Goal: Transaction & Acquisition: Download file/media

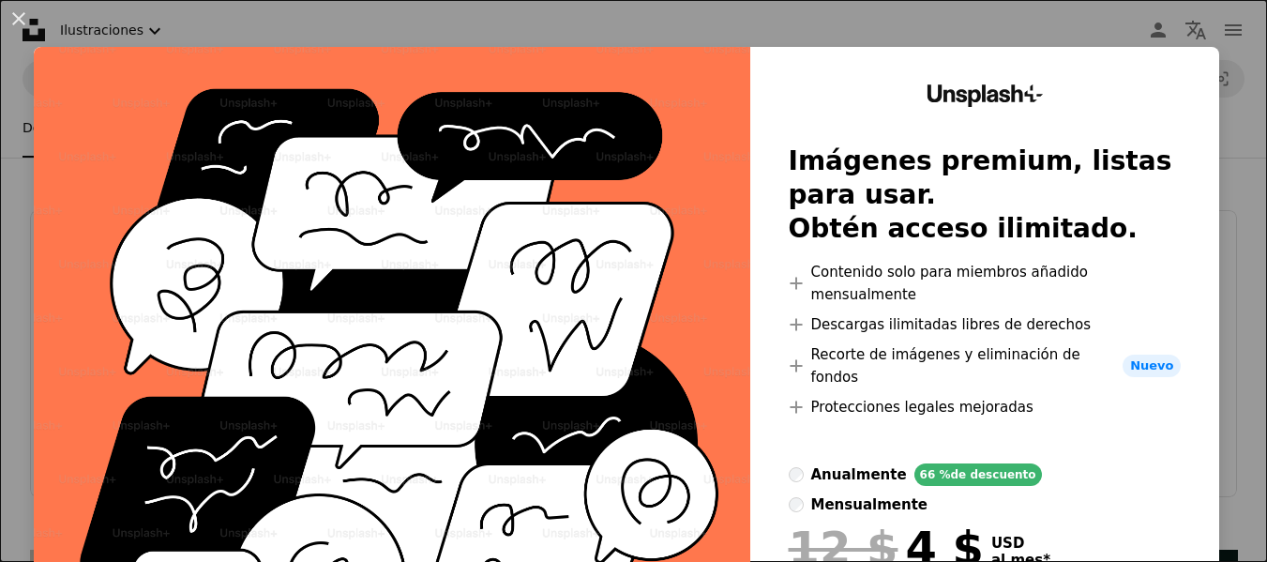
scroll to position [3188, 0]
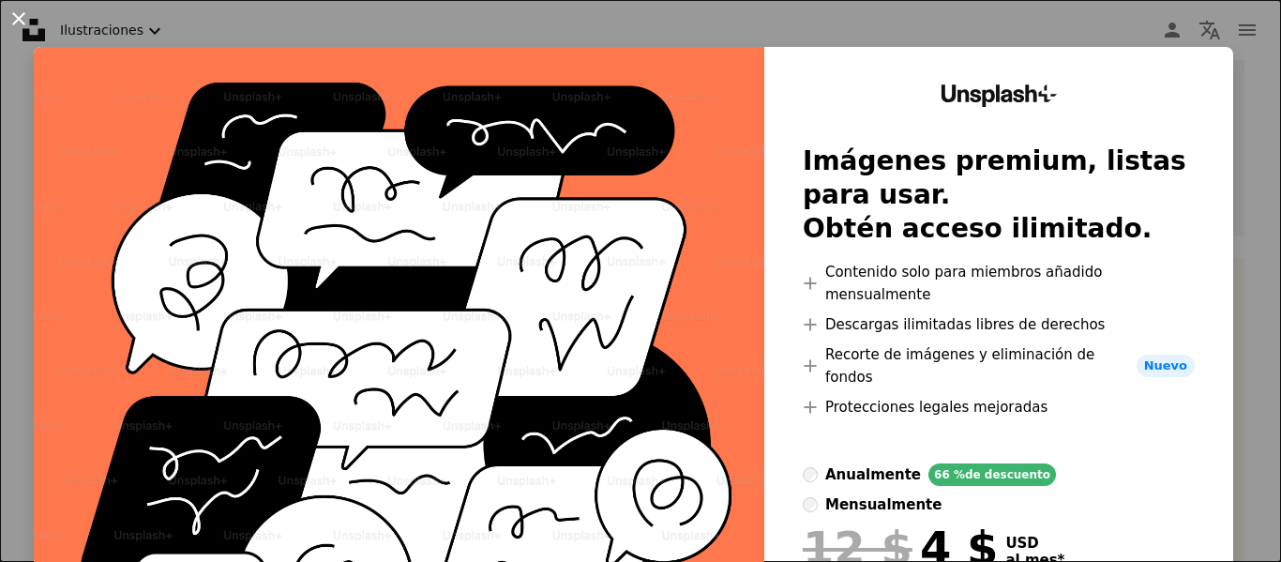
click at [12, 18] on button "An X shape" at bounding box center [19, 19] width 23 height 23
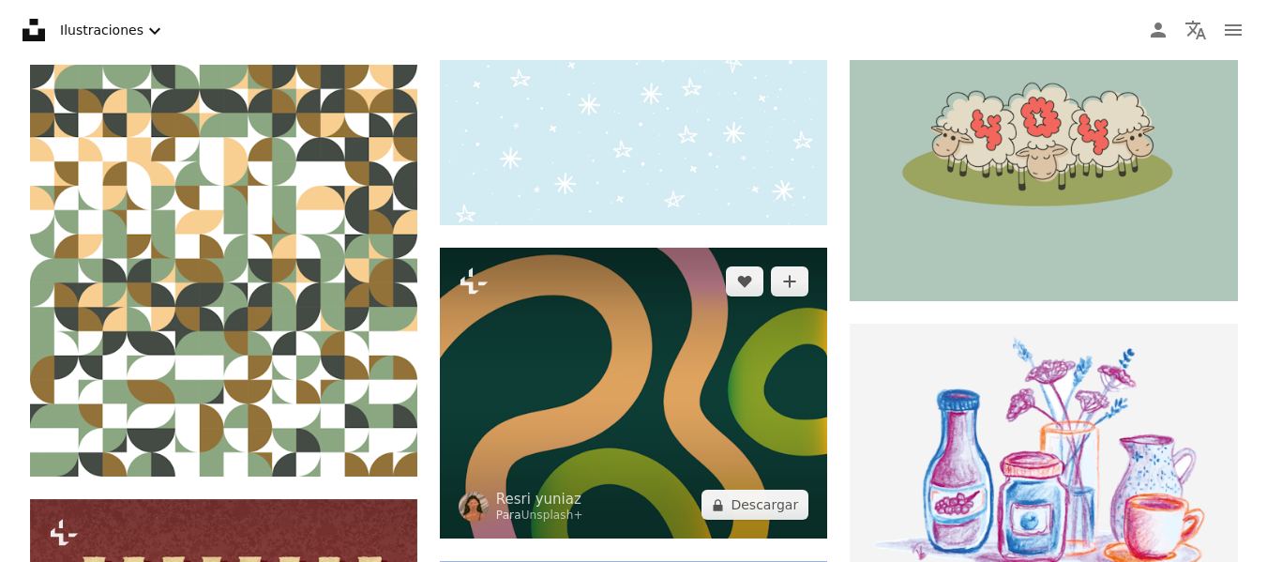
scroll to position [6002, 0]
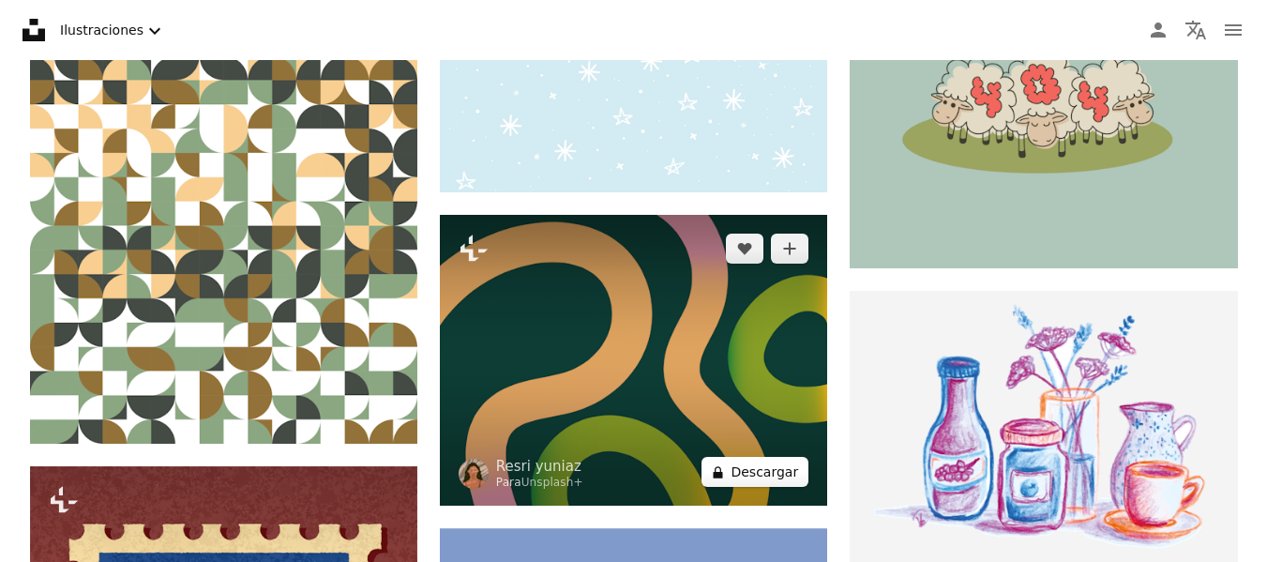
click at [751, 477] on button "A lock Descargar" at bounding box center [754, 472] width 107 height 30
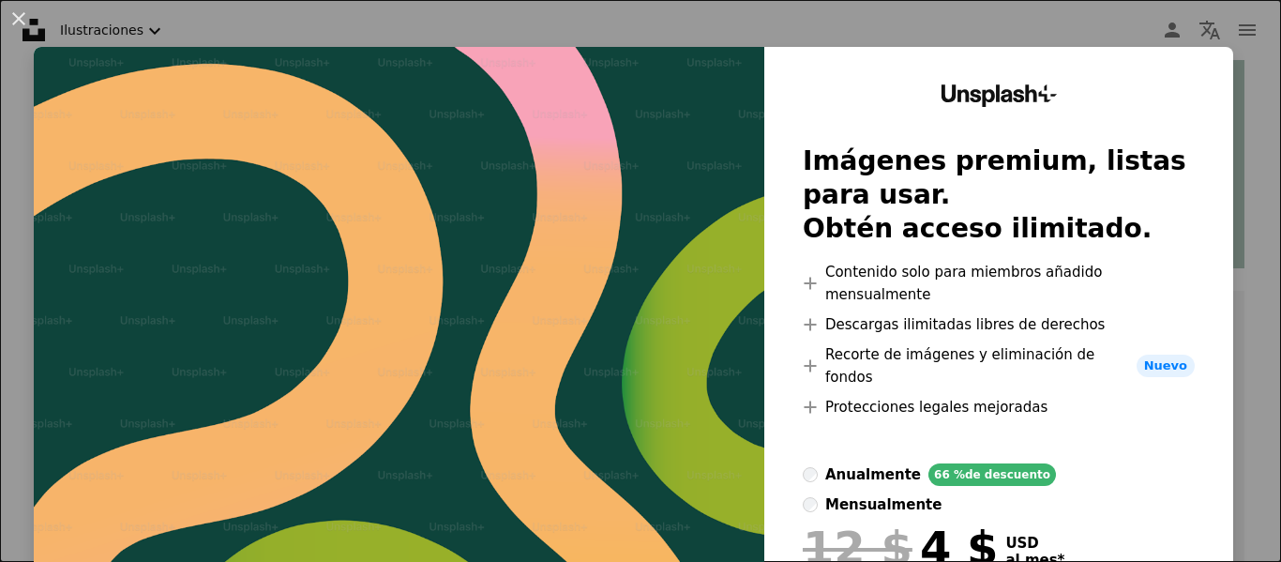
click at [13, 14] on button "An X shape" at bounding box center [19, 19] width 23 height 23
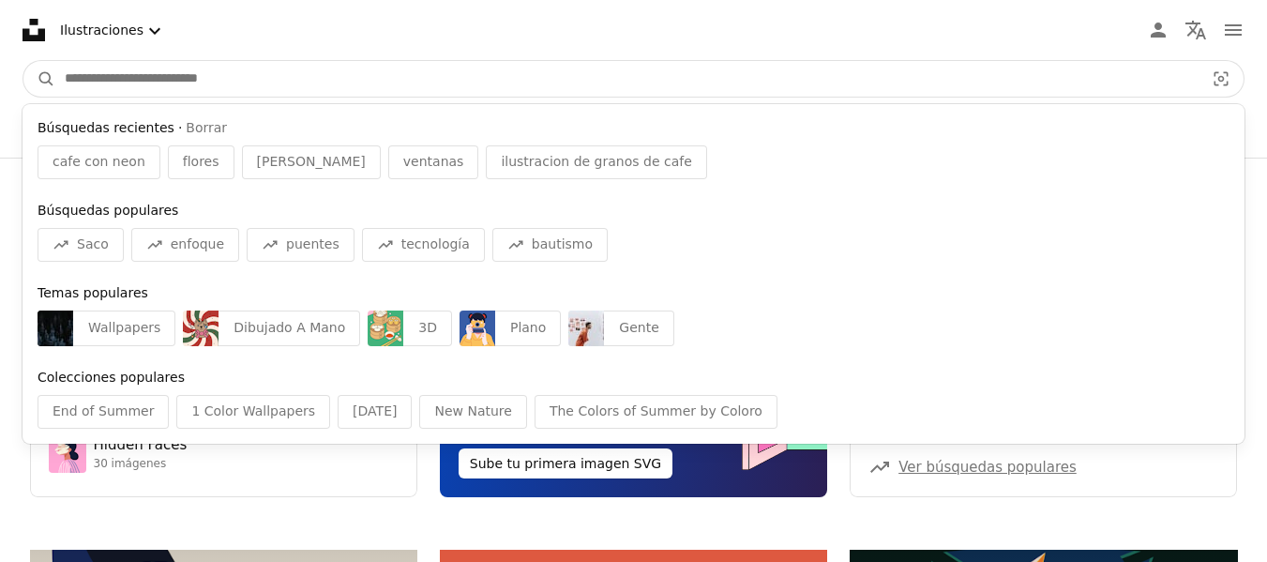
click at [183, 76] on input "Encuentra imágenes en todo el sitio" at bounding box center [626, 79] width 1143 height 36
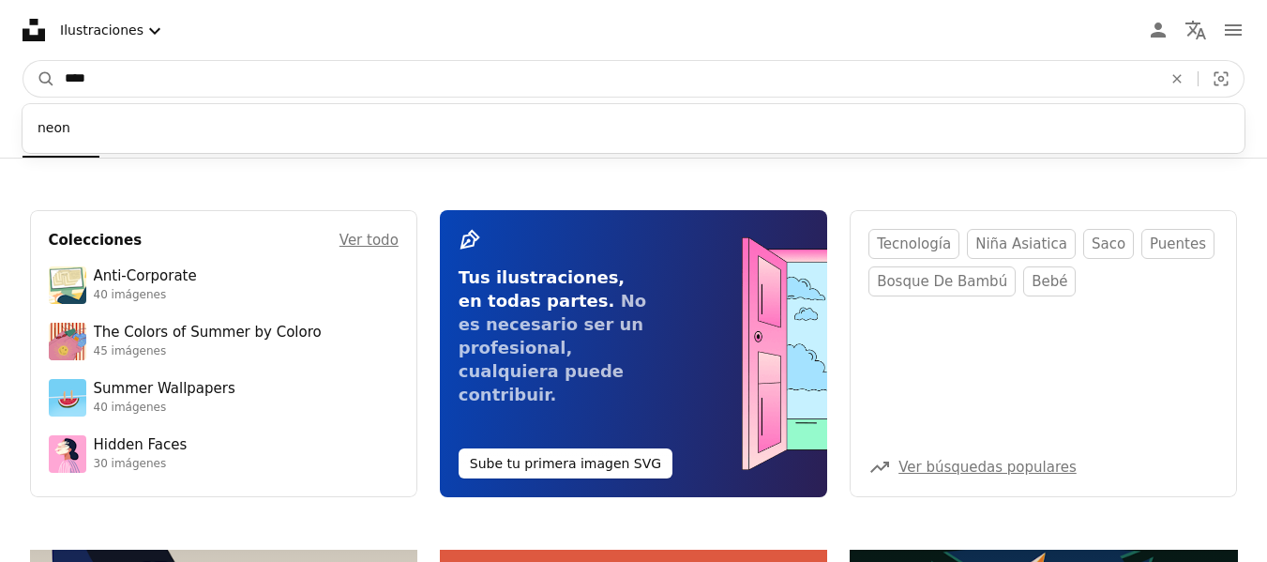
type input "****"
click at [23, 61] on button "A magnifying glass" at bounding box center [39, 79] width 32 height 36
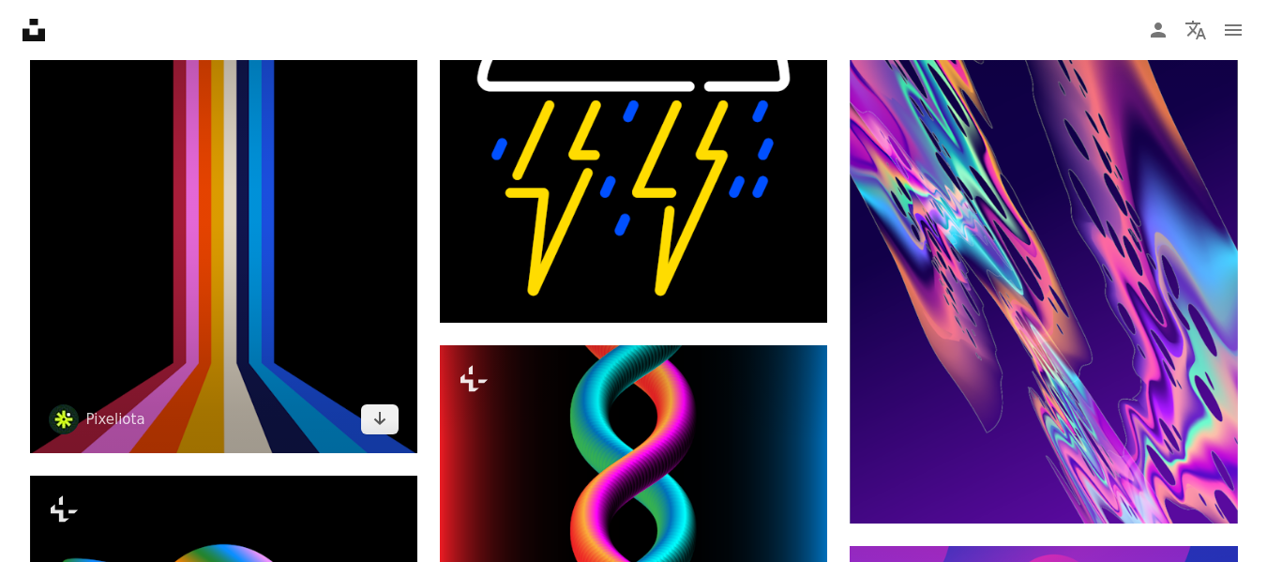
scroll to position [2344, 0]
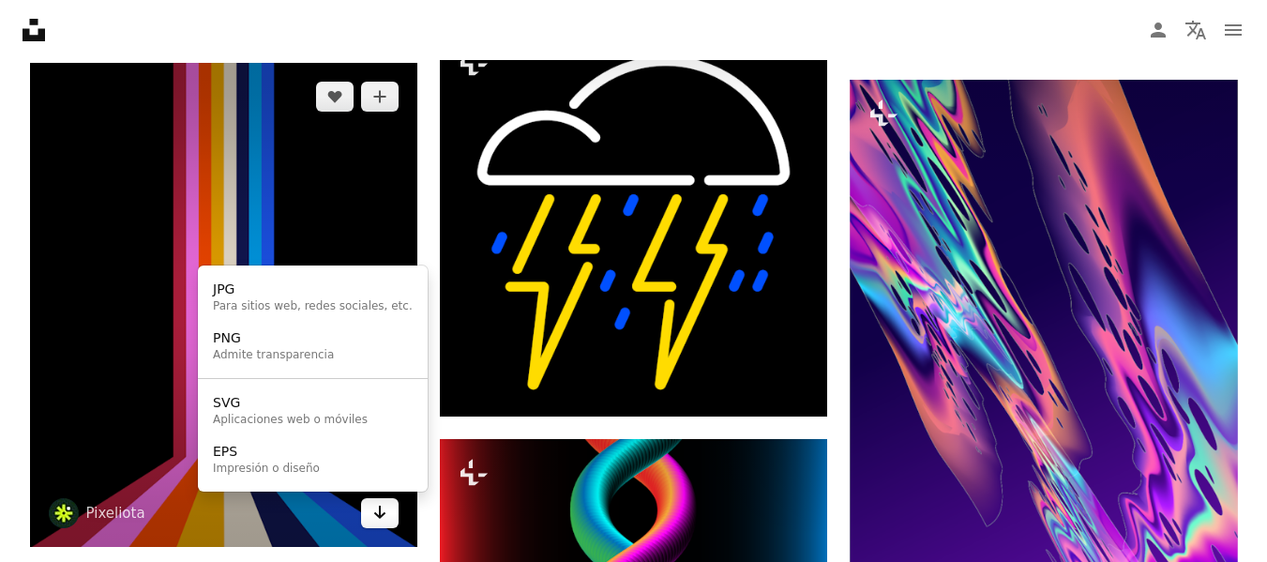
click at [372, 512] on icon "Arrow pointing down" at bounding box center [379, 512] width 15 height 23
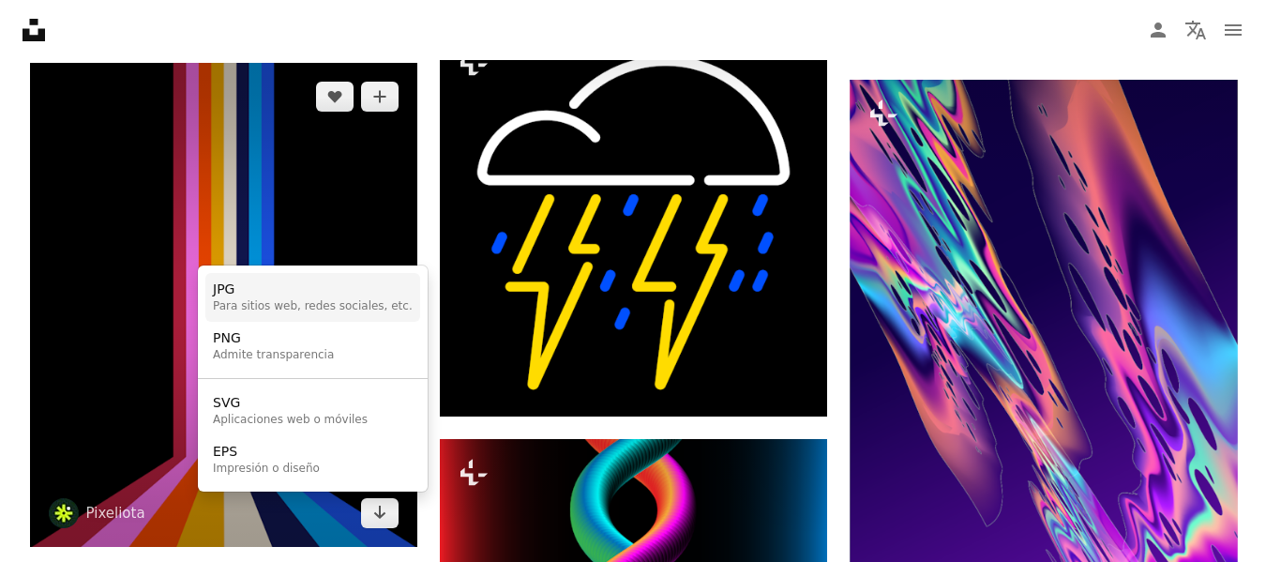
click at [249, 294] on div "JPG" at bounding box center [313, 289] width 200 height 19
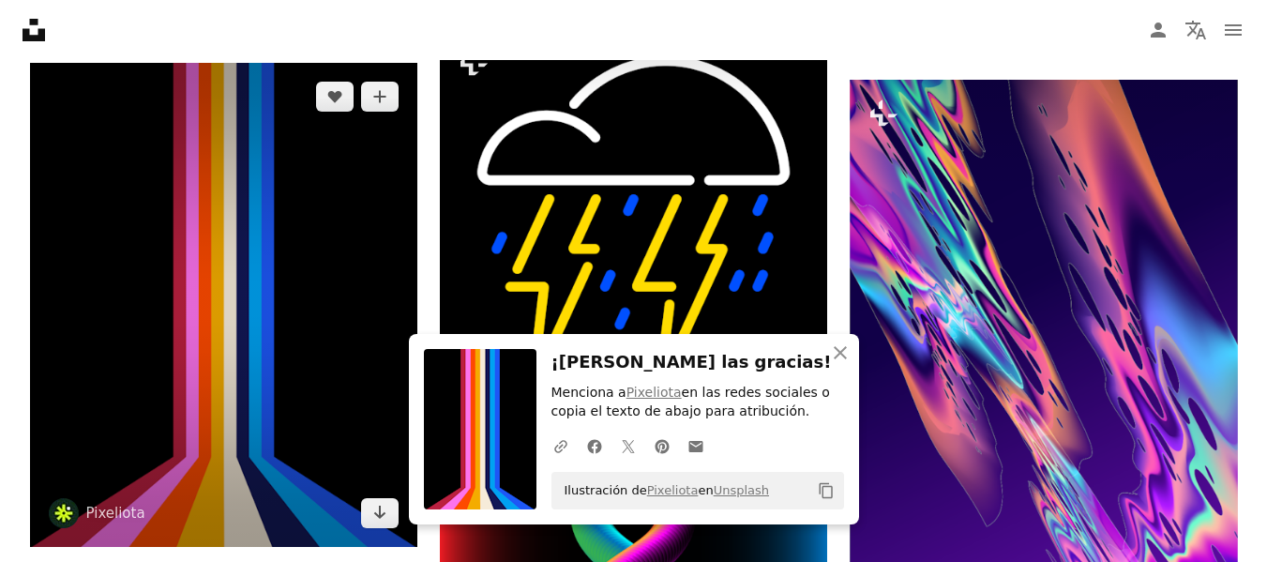
scroll to position [1876, 0]
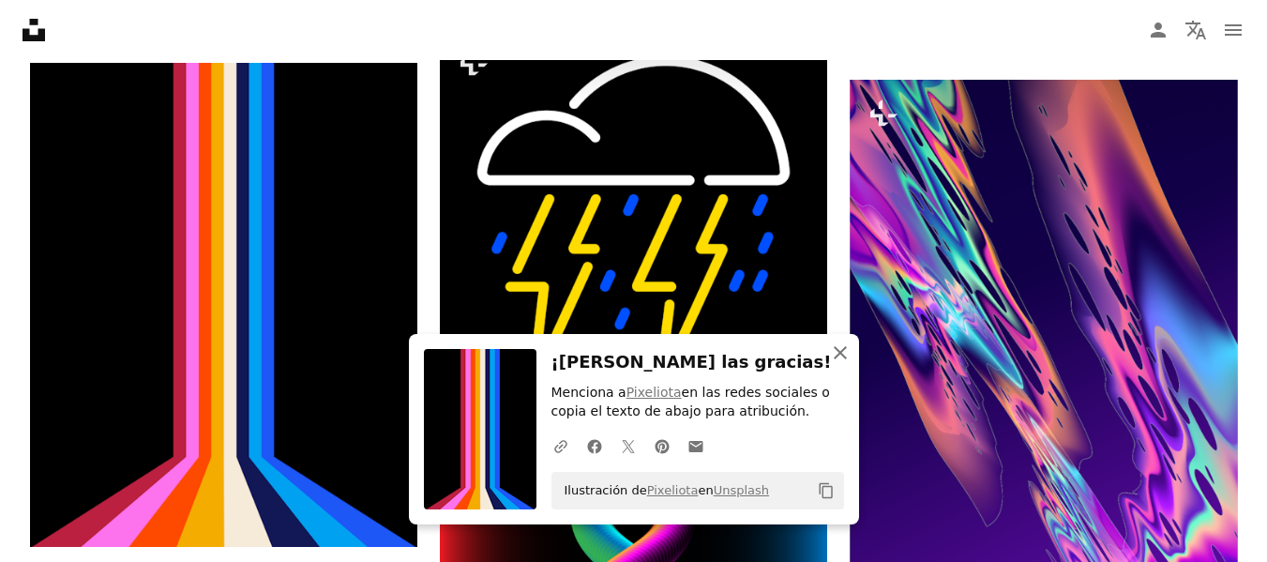
click at [838, 351] on icon "button" at bounding box center [840, 352] width 13 height 13
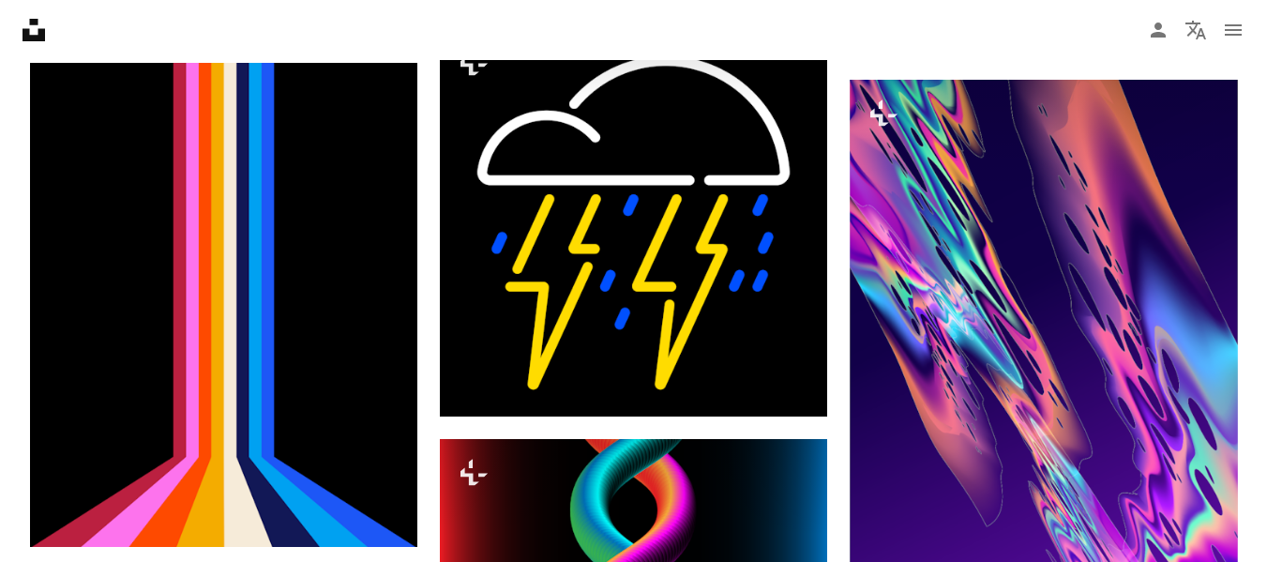
scroll to position [0, 0]
type input "*"
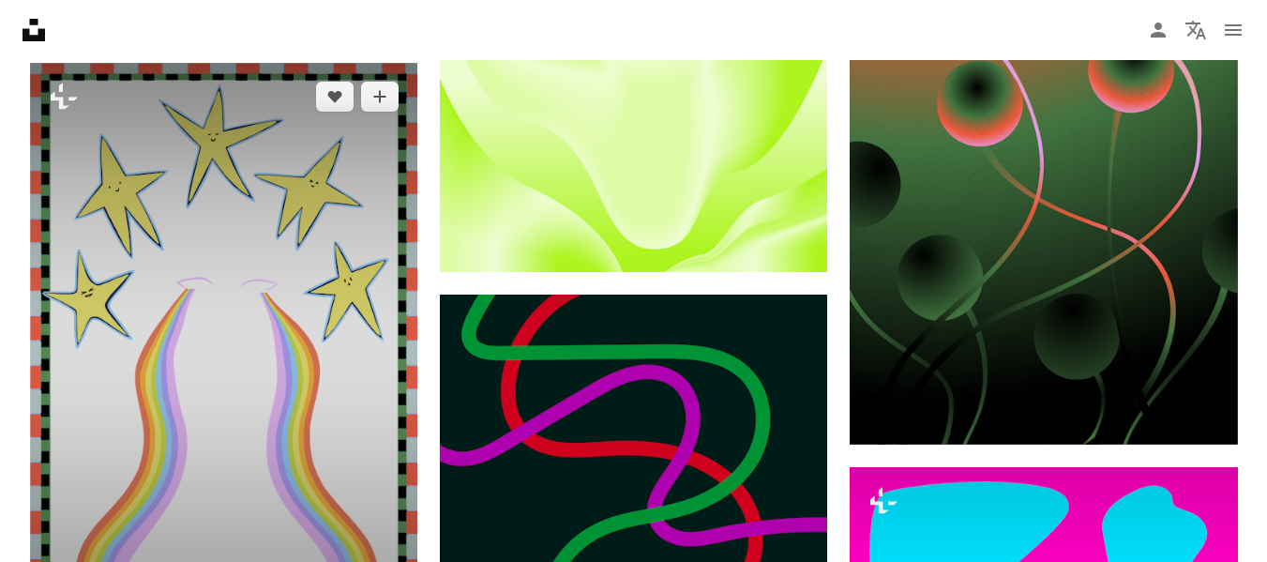
scroll to position [2532, 0]
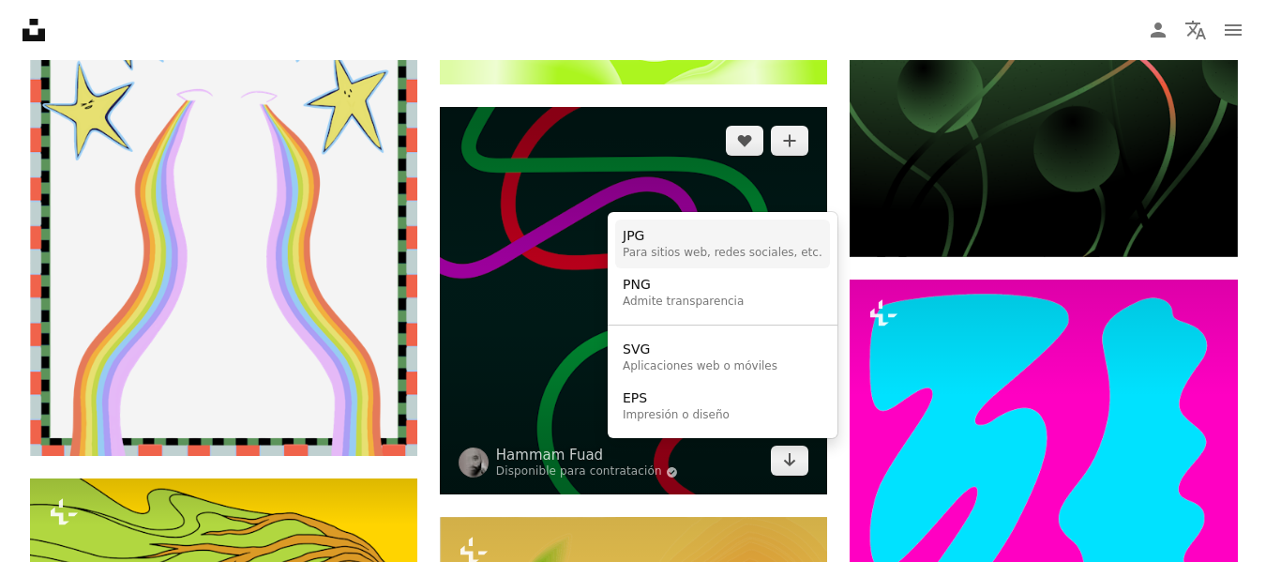
click at [705, 236] on div "JPG" at bounding box center [723, 236] width 200 height 19
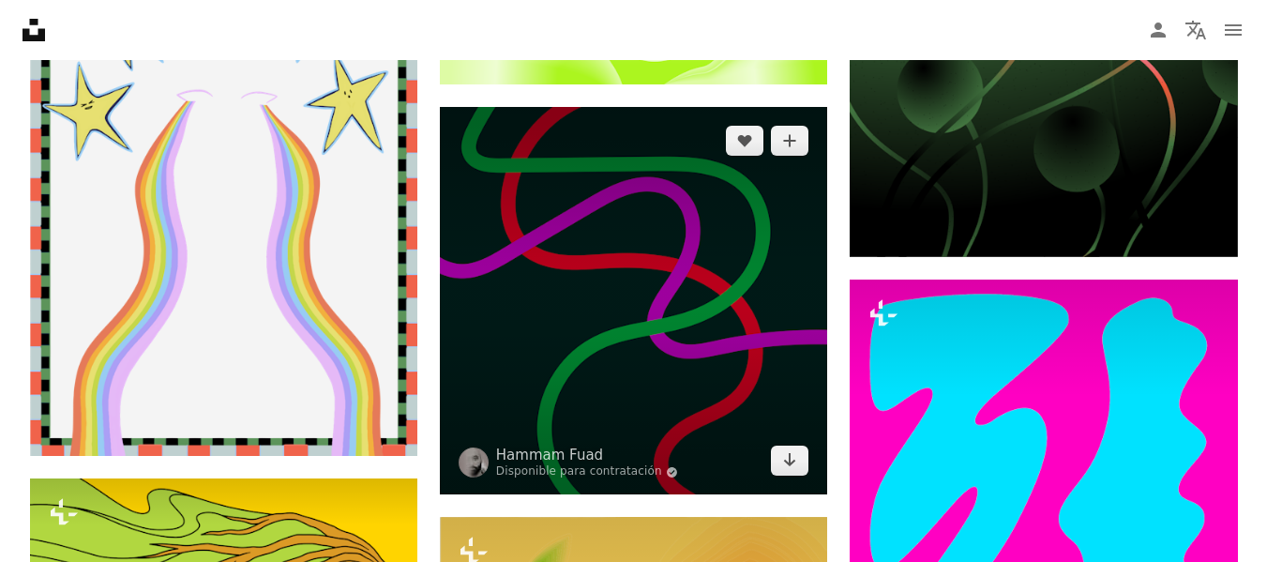
scroll to position [0, 0]
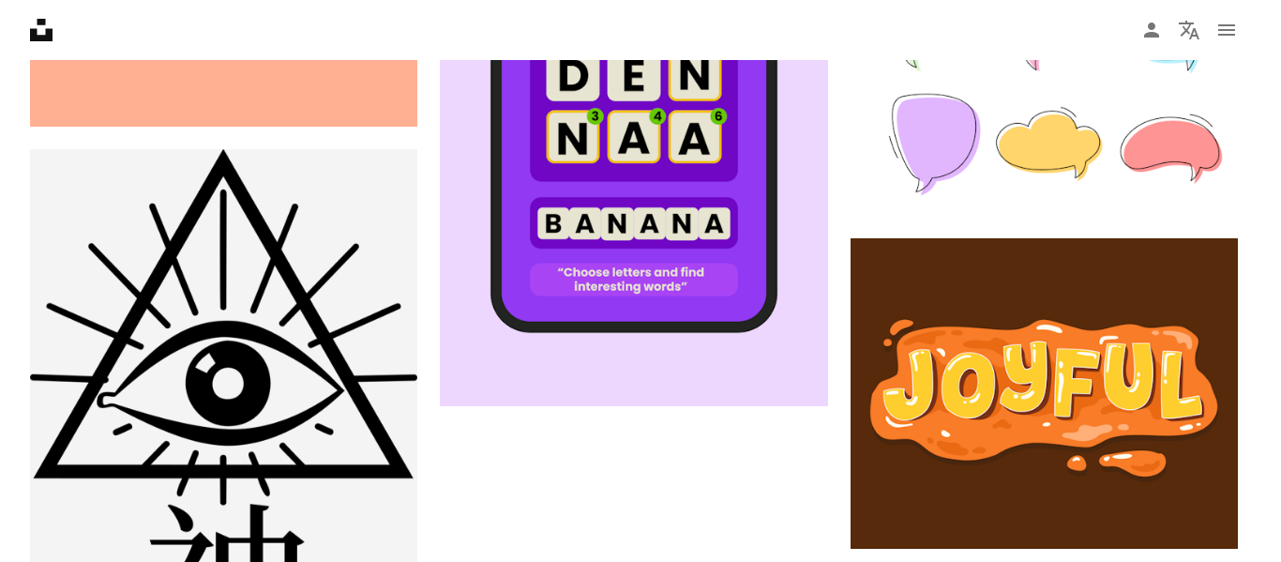
scroll to position [1876, 0]
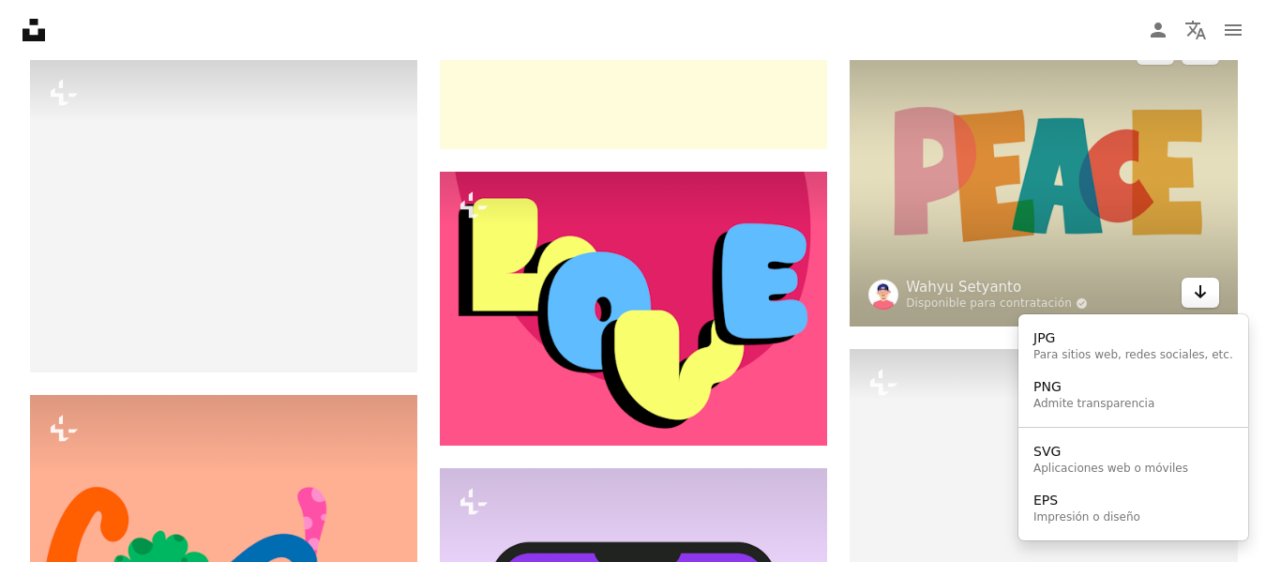
click at [1200, 294] on icon "Elegir el formato de descarga" at bounding box center [1200, 291] width 12 height 13
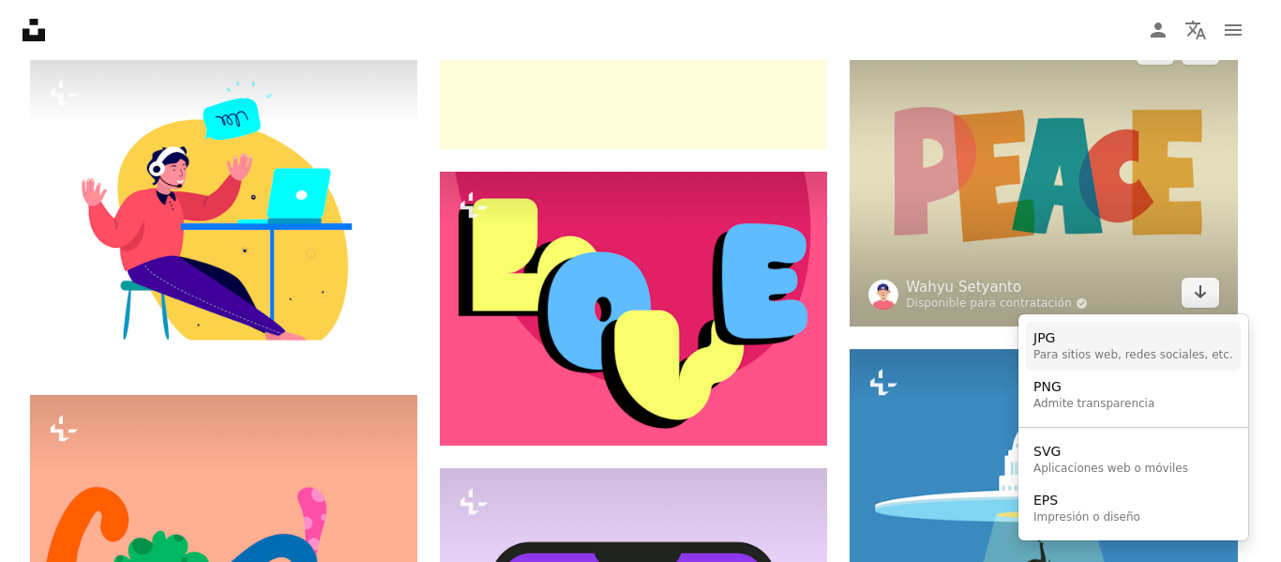
click at [1067, 342] on div "JPG" at bounding box center [1133, 338] width 200 height 19
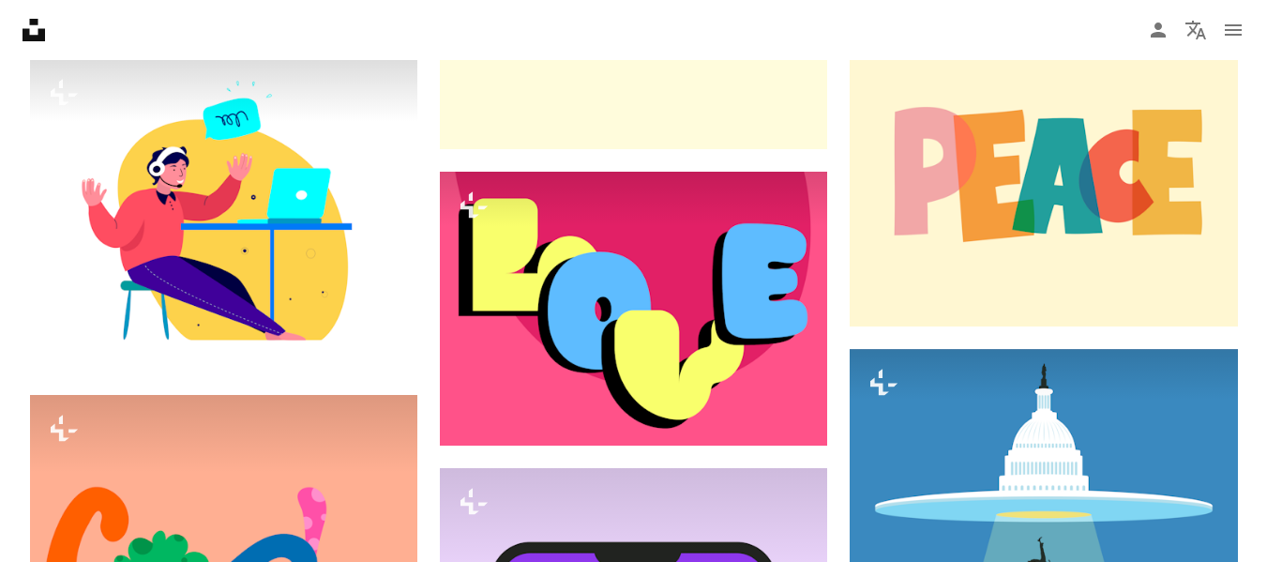
scroll to position [0, 0]
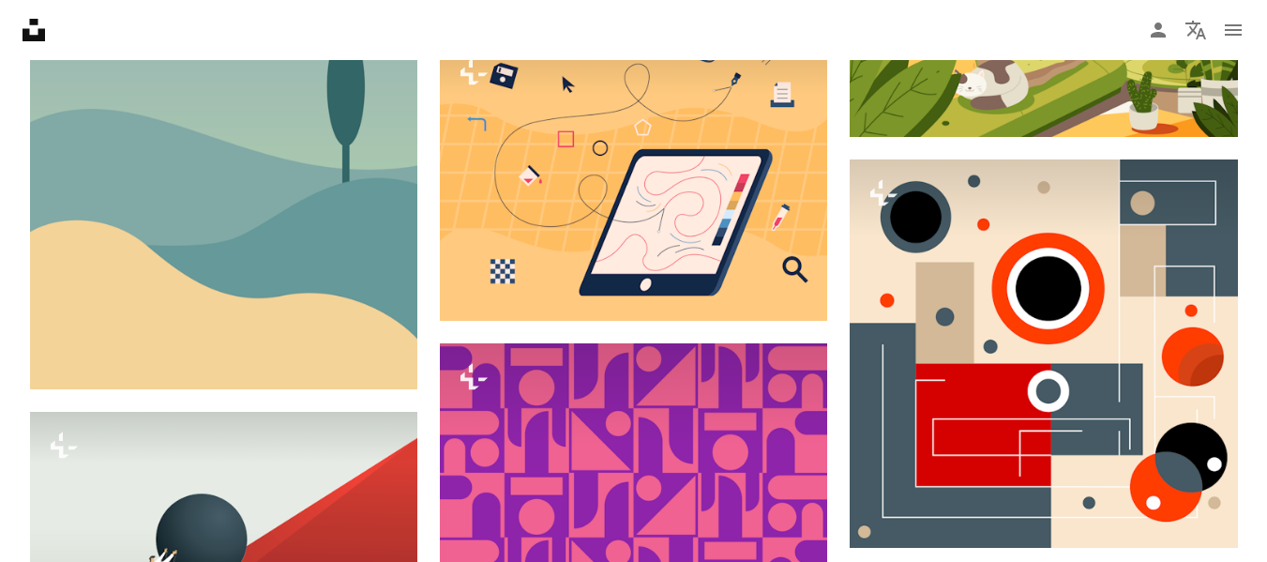
drag, startPoint x: 146, startPoint y: 84, endPoint x: 57, endPoint y: 81, distance: 89.2
type input "**********"
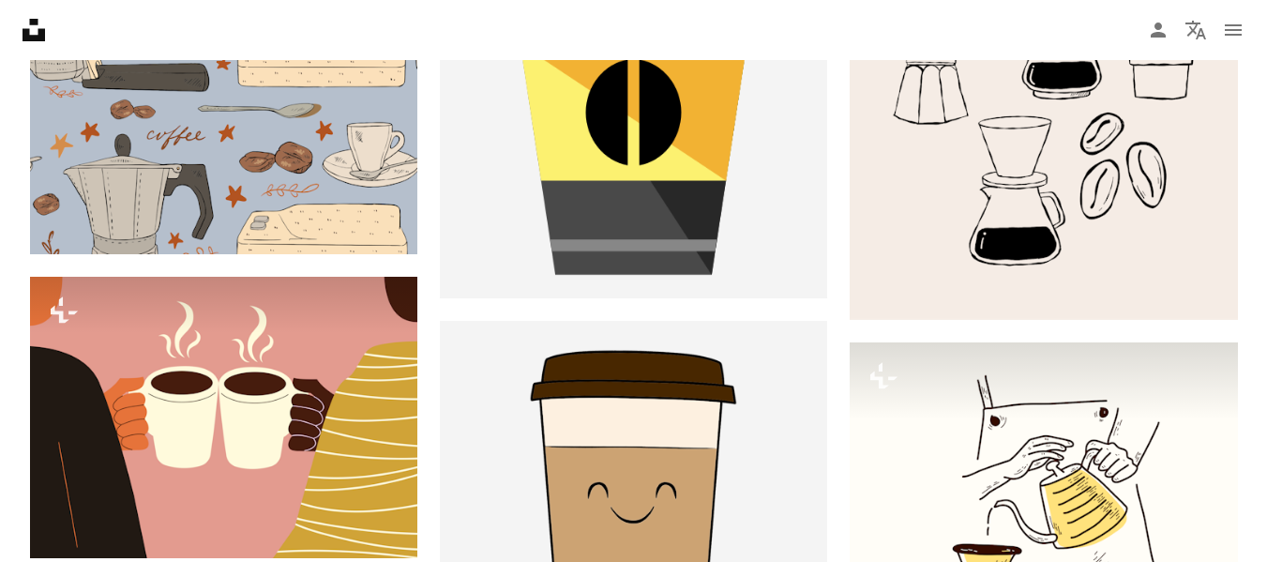
scroll to position [375, 0]
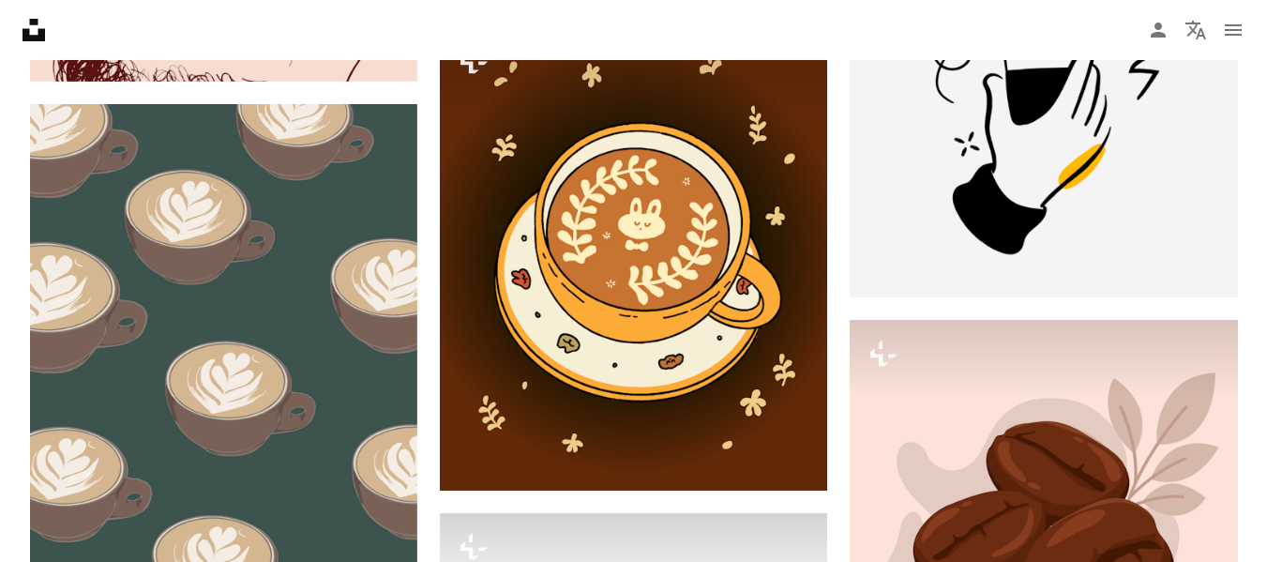
scroll to position [2157, 0]
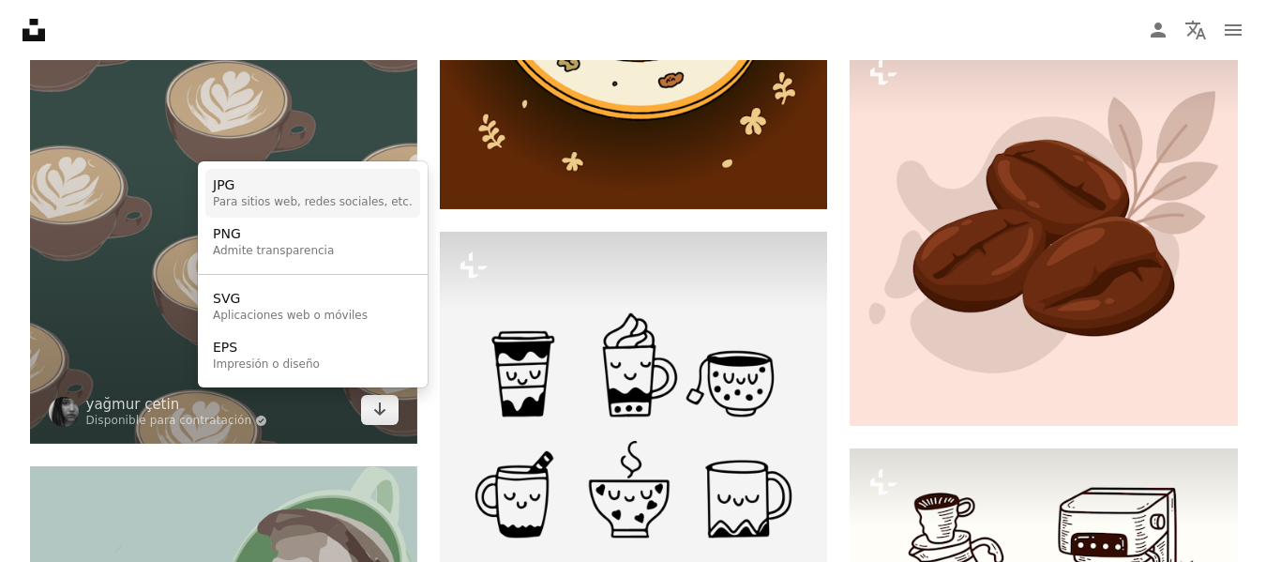
click at [331, 197] on div "Para sitios web, redes sociales, etc." at bounding box center [313, 202] width 200 height 15
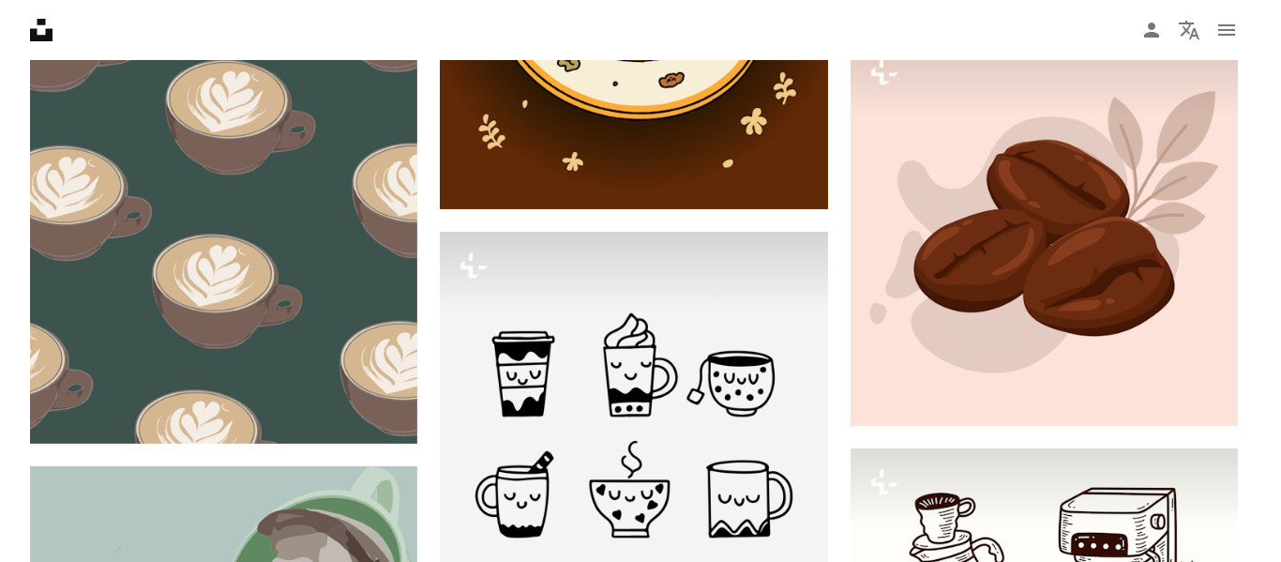
scroll to position [0, 0]
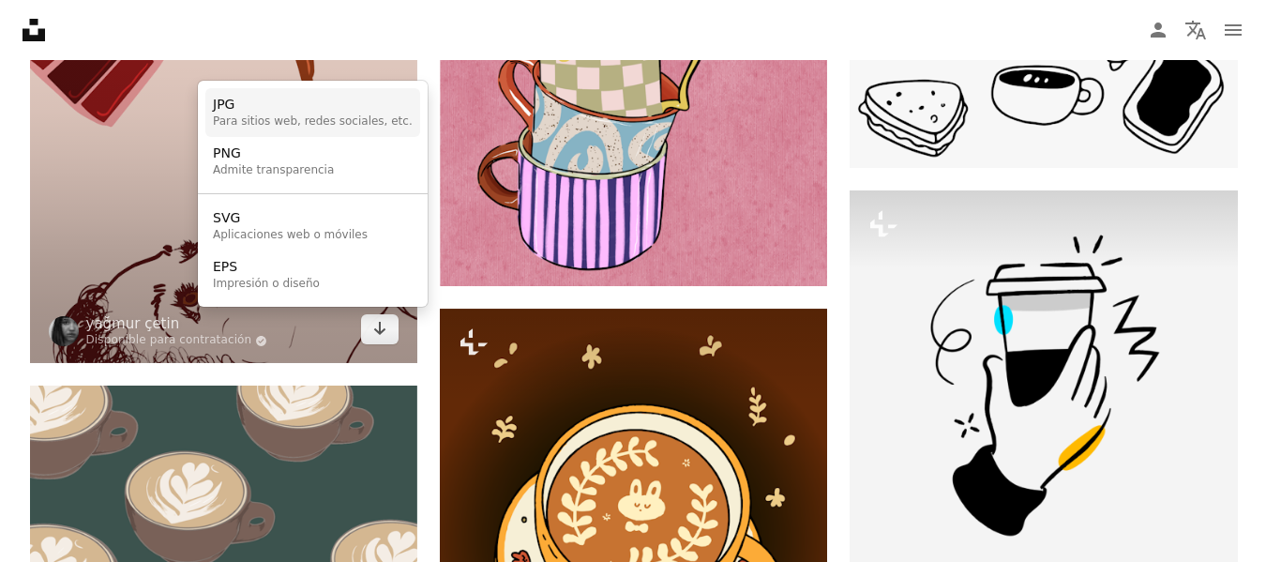
click at [315, 117] on div "Para sitios web, redes sociales, etc." at bounding box center [313, 121] width 200 height 15
